Goal: Transaction & Acquisition: Purchase product/service

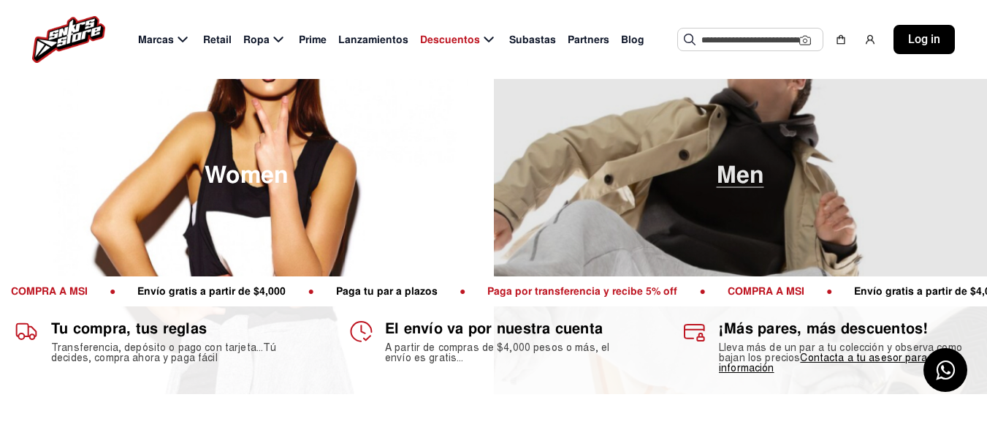
click at [756, 163] on span "Men" at bounding box center [741, 175] width 48 height 24
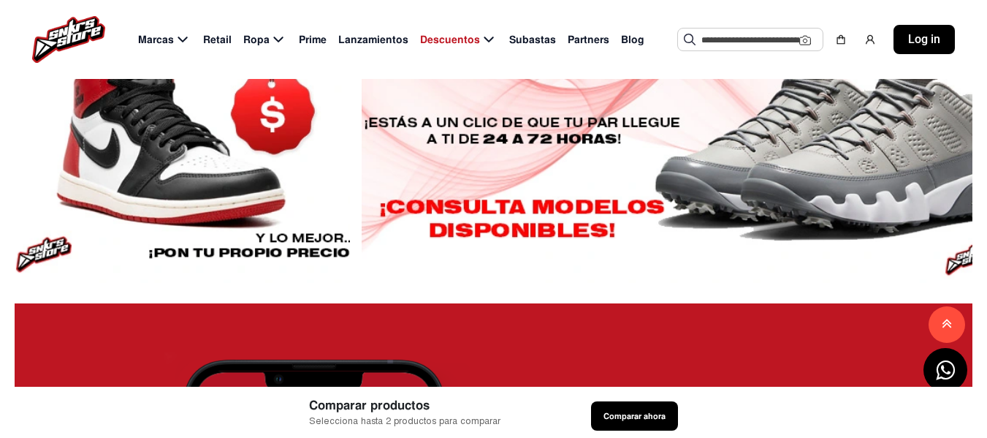
scroll to position [1476, 0]
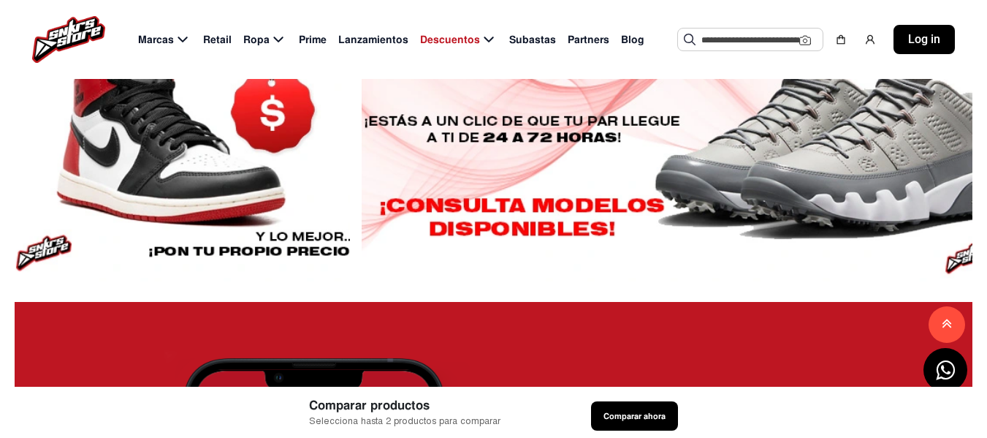
click at [639, 199] on div at bounding box center [667, 116] width 611 height 329
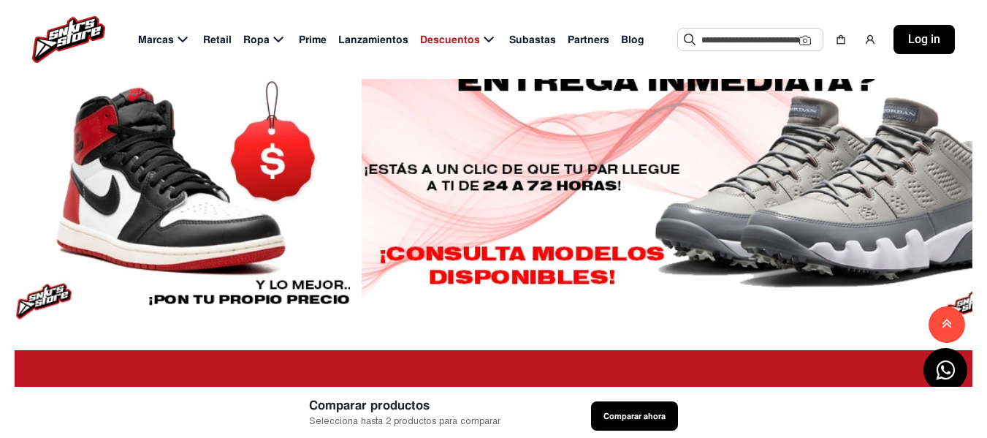
scroll to position [1403, 0]
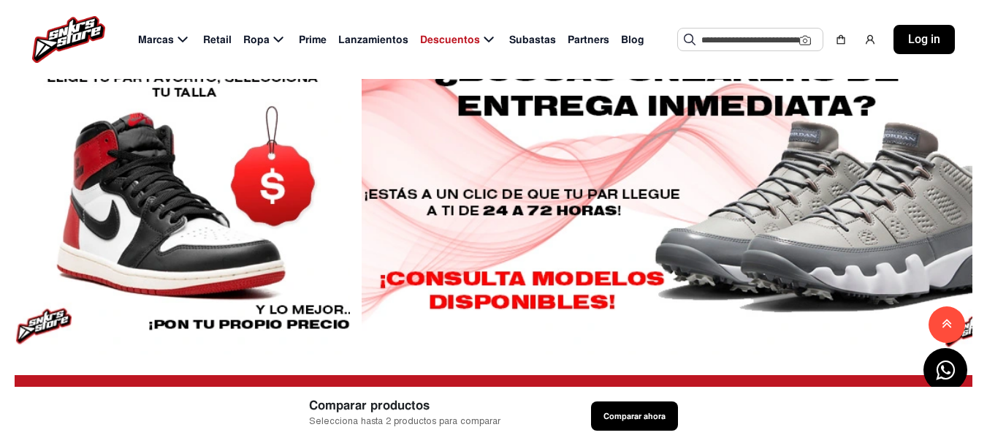
click at [197, 306] on div at bounding box center [182, 190] width 335 height 329
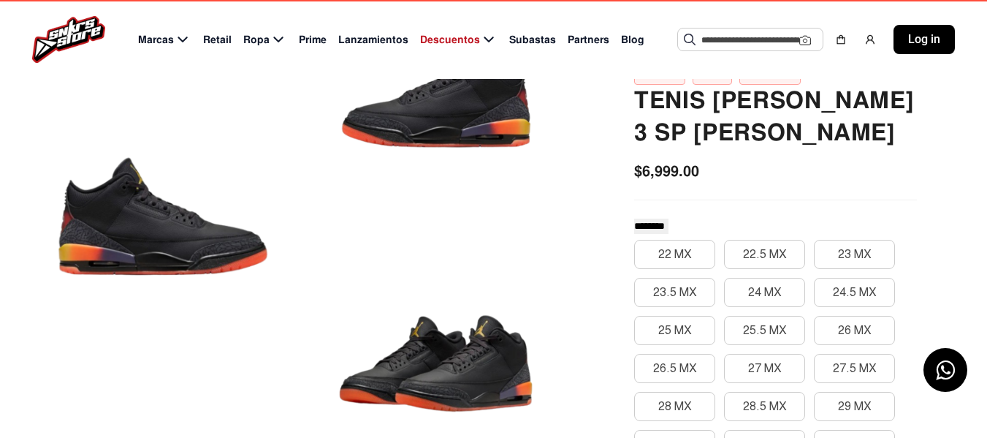
scroll to position [146, 0]
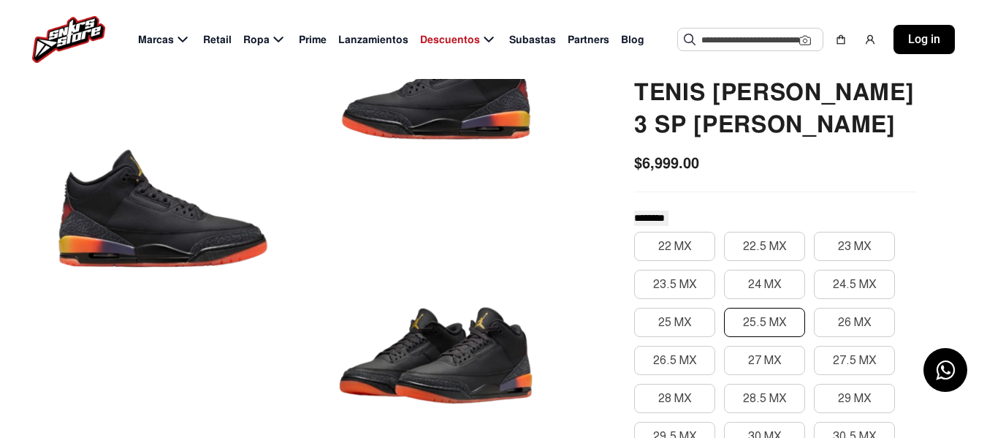
click at [759, 325] on button "25.5 MX" at bounding box center [764, 322] width 81 height 29
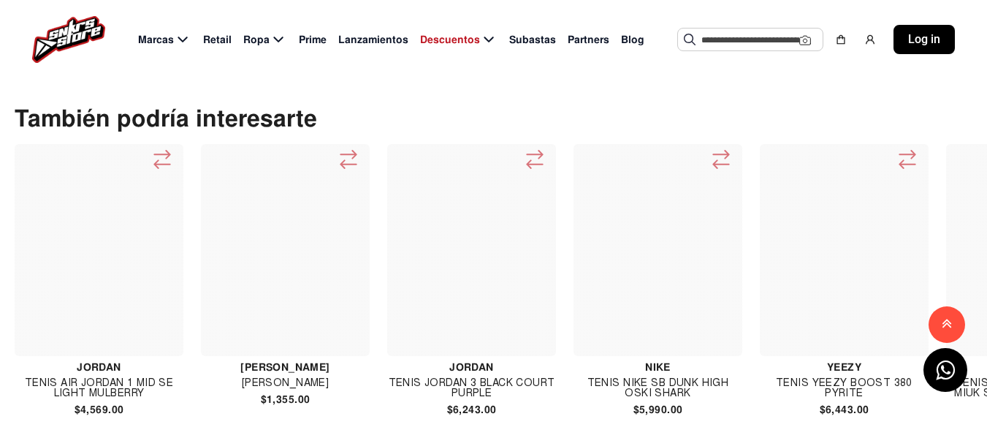
scroll to position [1681, 0]
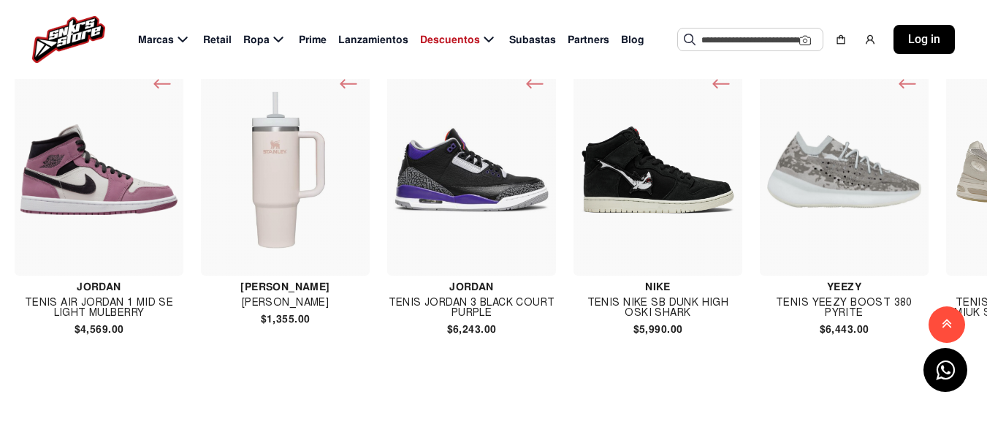
click at [574, 189] on div at bounding box center [658, 170] width 169 height 212
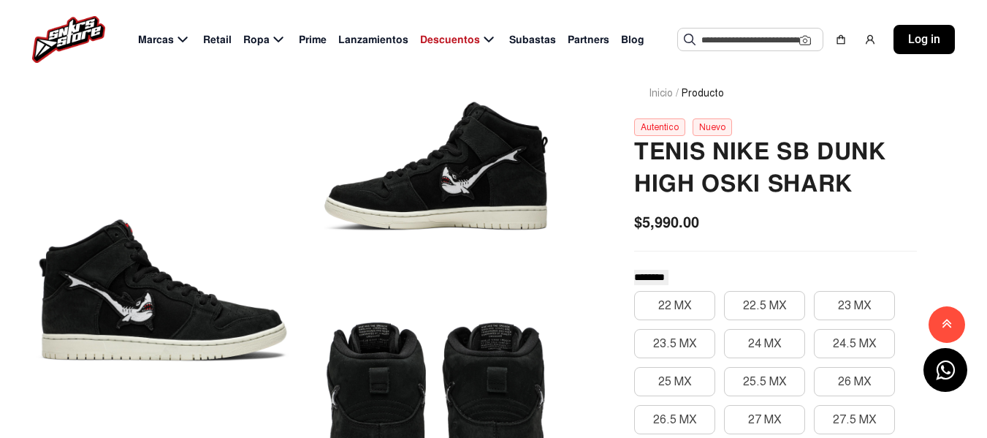
scroll to position [73, 0]
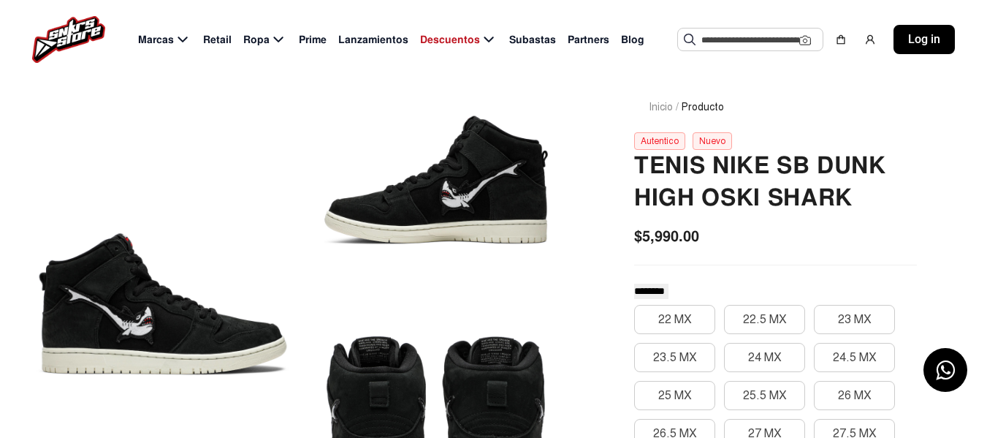
click at [469, 211] on div at bounding box center [436, 179] width 256 height 231
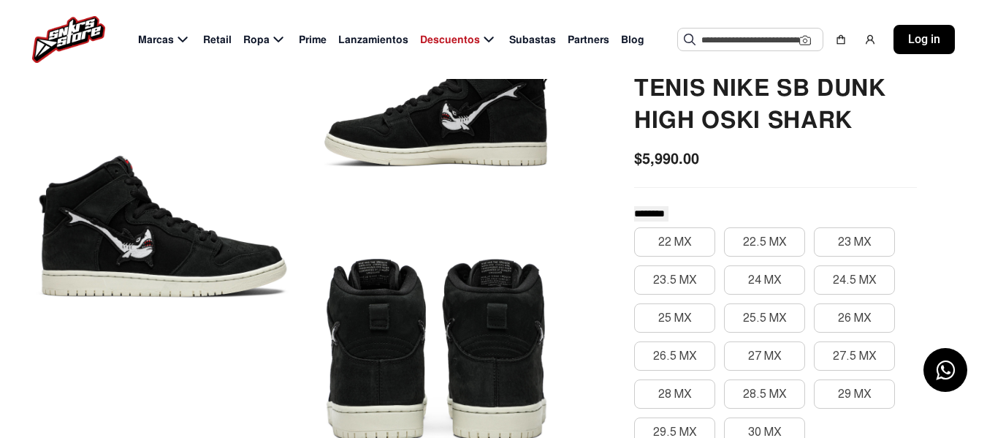
scroll to position [219, 0]
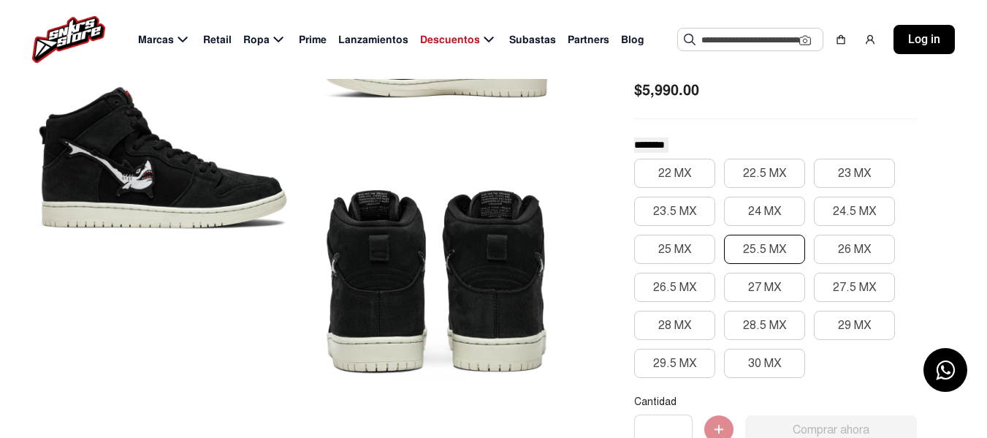
click at [782, 246] on button "25.5 MX" at bounding box center [764, 249] width 81 height 29
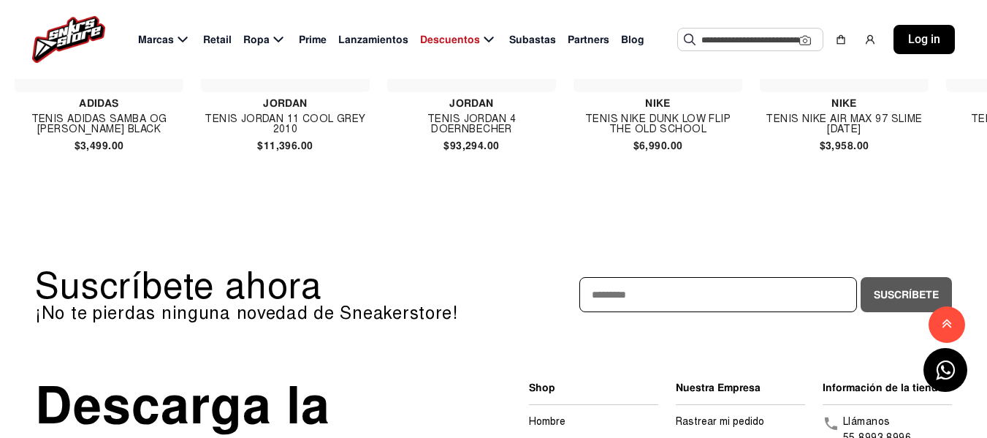
scroll to position [1827, 0]
